Goal: Task Accomplishment & Management: Manage account settings

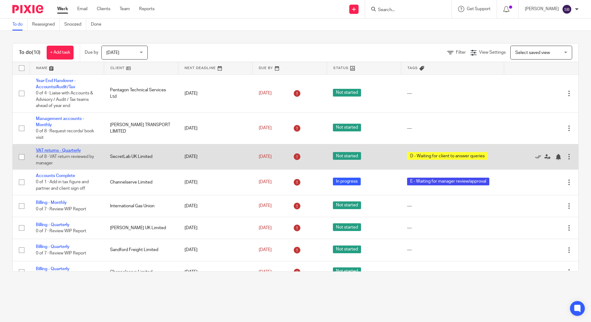
click at [67, 150] on link "VAT returns - Quarterly" at bounding box center [58, 151] width 45 height 4
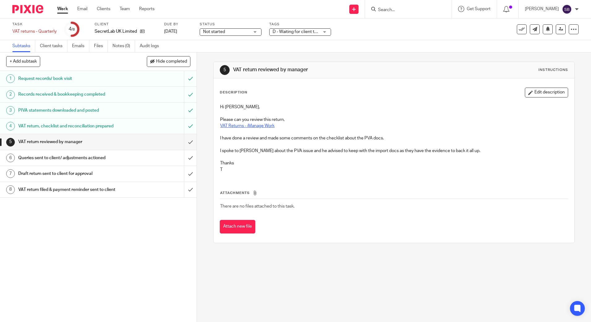
click at [254, 127] on link "VAT Returns - iManage Work" at bounding box center [247, 126] width 54 height 4
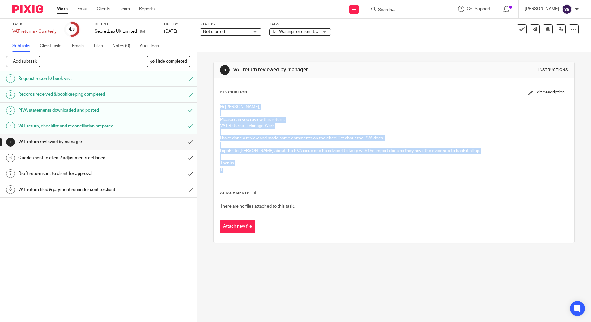
drag, startPoint x: 227, startPoint y: 171, endPoint x: 218, endPoint y: 106, distance: 64.8
click at [218, 106] on div "Hi Scott, Please can you review this return, VAT Returns - iManage Work I have …" at bounding box center [393, 139] width 353 height 77
copy div "Hi Scott, Please can you review this return, VAT Returns - iManage Work I have …"
click at [185, 143] on input "submit" at bounding box center [98, 141] width 196 height 15
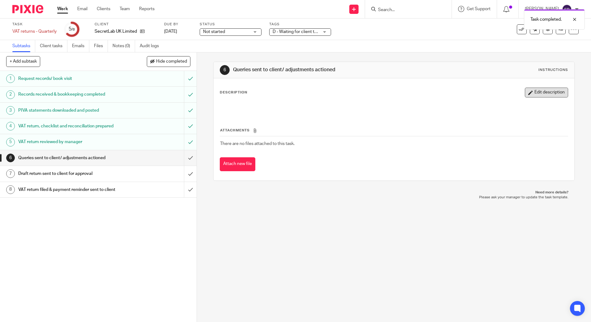
click at [529, 94] on button "Edit description" at bounding box center [545, 93] width 43 height 10
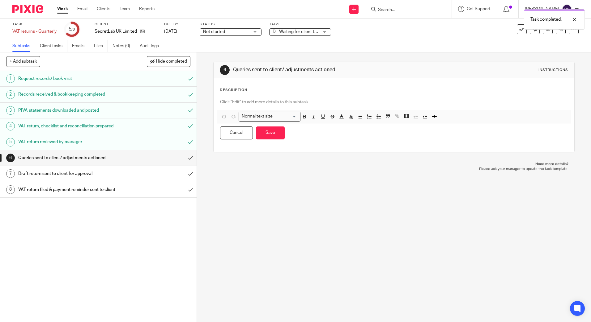
click at [286, 102] on p at bounding box center [393, 102] width 347 height 6
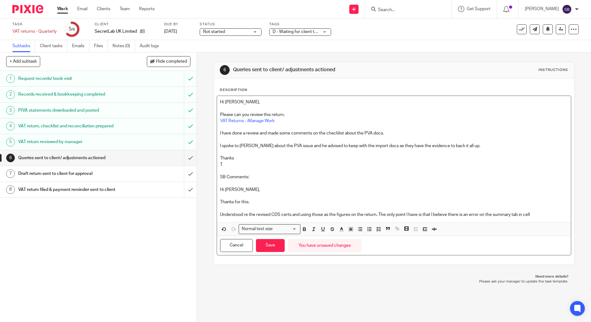
click at [535, 214] on p "Understood re the revised CDS certs and using those as the figures on the retur…" at bounding box center [393, 215] width 347 height 6
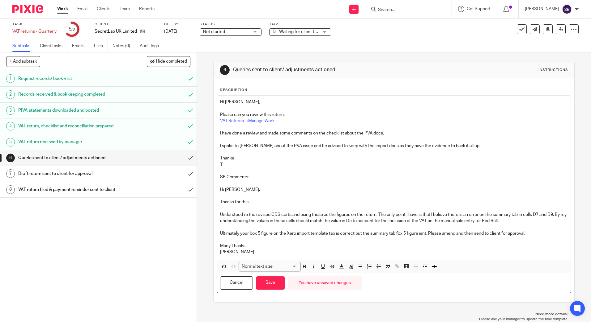
drag, startPoint x: 421, startPoint y: 232, endPoint x: 423, endPoint y: 240, distance: 8.2
drag, startPoint x: 423, startPoint y: 240, endPoint x: 407, endPoint y: 242, distance: 16.5
click at [407, 242] on p at bounding box center [393, 240] width 347 height 6
click at [248, 203] on p "Thanks for this." at bounding box center [393, 202] width 347 height 6
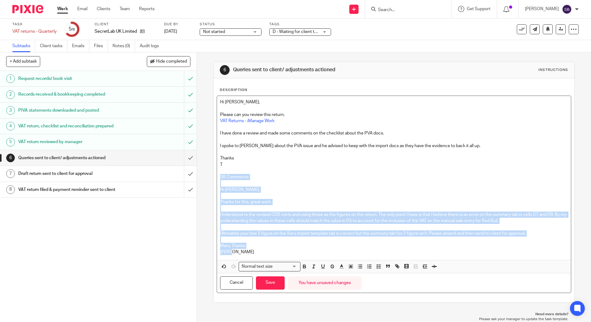
drag, startPoint x: 218, startPoint y: 176, endPoint x: 241, endPoint y: 250, distance: 76.9
click at [241, 250] on div "Hi Scott, Please can you review this return, VAT Returns - iManage Work I have …" at bounding box center [393, 178] width 353 height 164
click at [303, 268] on icon "button" at bounding box center [304, 268] width 2 height 2
click at [339, 269] on line "button" at bounding box center [341, 269] width 4 height 0
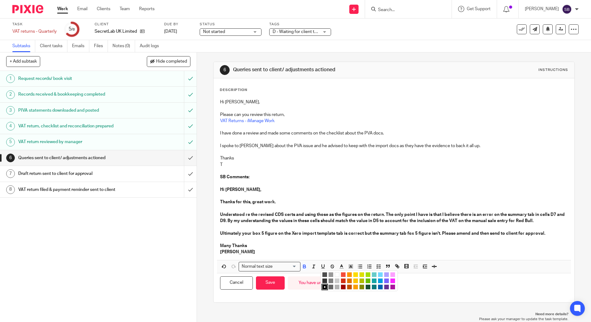
click at [378, 281] on li "color:#009CE0" at bounding box center [380, 281] width 5 height 5
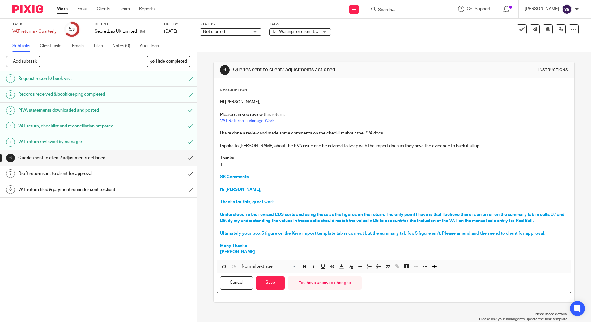
click at [369, 168] on p at bounding box center [393, 171] width 347 height 6
click at [270, 281] on button "Save" at bounding box center [270, 283] width 29 height 13
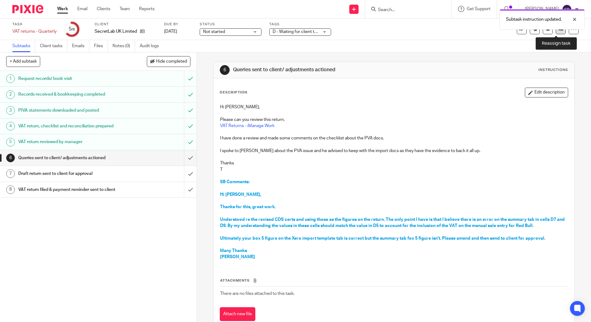
click at [555, 32] on link at bounding box center [560, 29] width 10 height 10
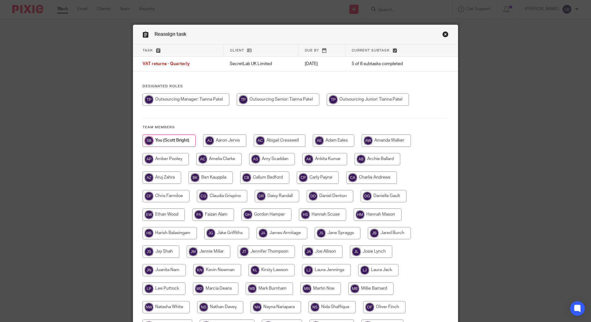
click at [301, 98] on input "radio" at bounding box center [278, 100] width 82 height 12
radio input "true"
click at [207, 94] on input "radio" at bounding box center [185, 100] width 87 height 12
radio input "true"
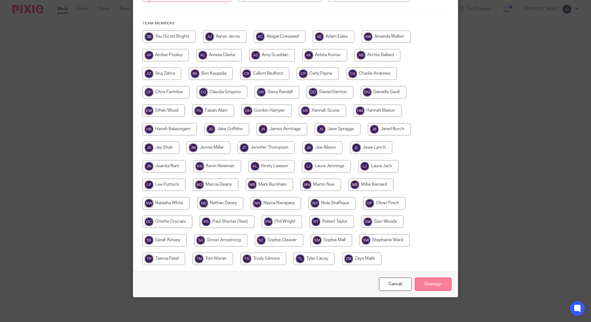
click at [433, 286] on input "Reassign" at bounding box center [433, 284] width 37 height 13
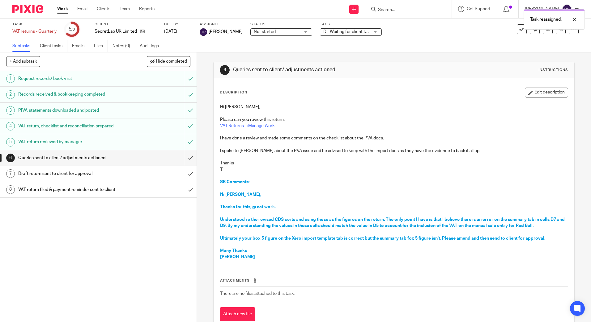
click at [64, 10] on link "Work" at bounding box center [62, 9] width 11 height 6
